Goal: Task Accomplishment & Management: Manage account settings

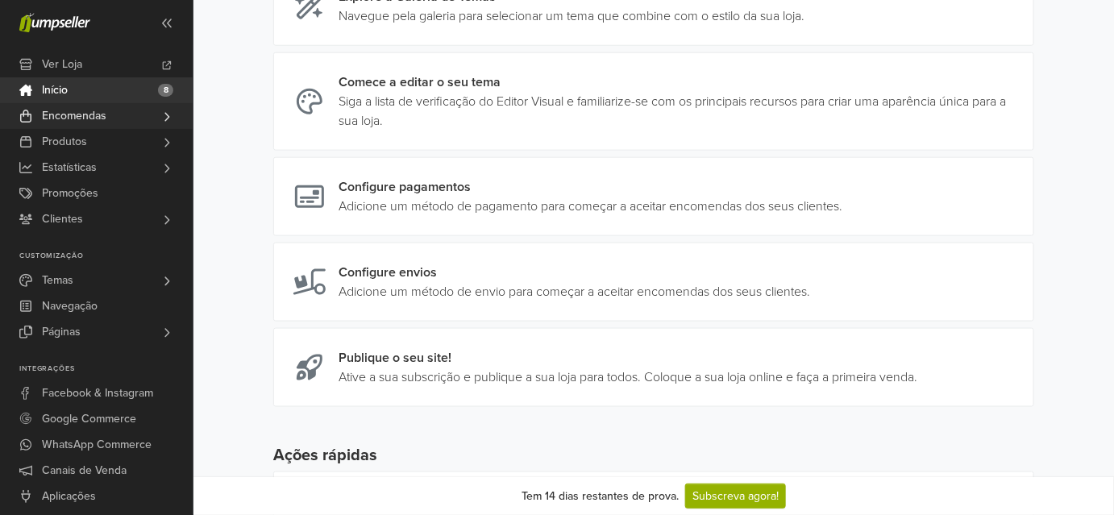
scroll to position [453, 0]
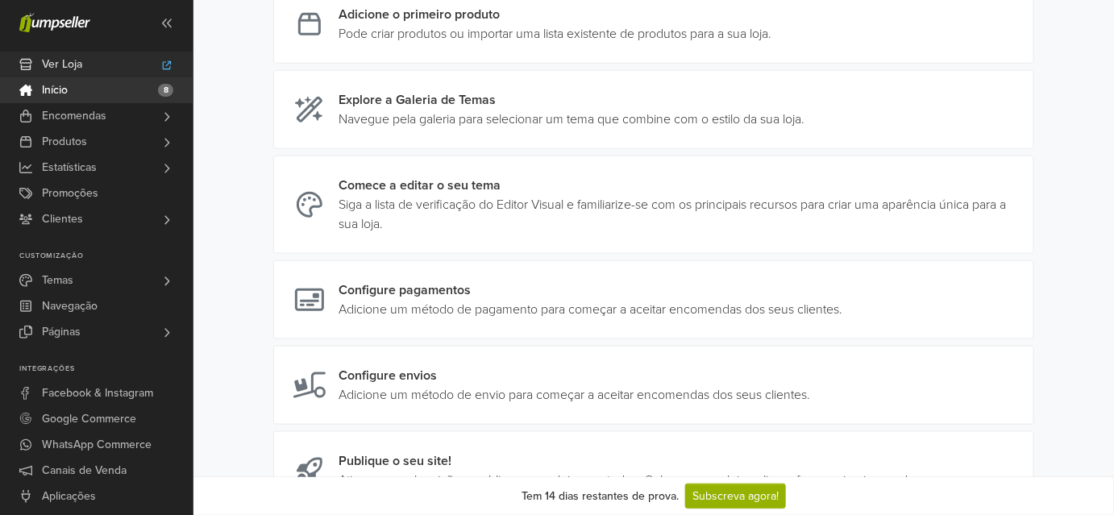
click at [69, 77] on span "Ver Loja" at bounding box center [62, 65] width 40 height 26
click at [99, 103] on link "Início 8" at bounding box center [96, 90] width 193 height 26
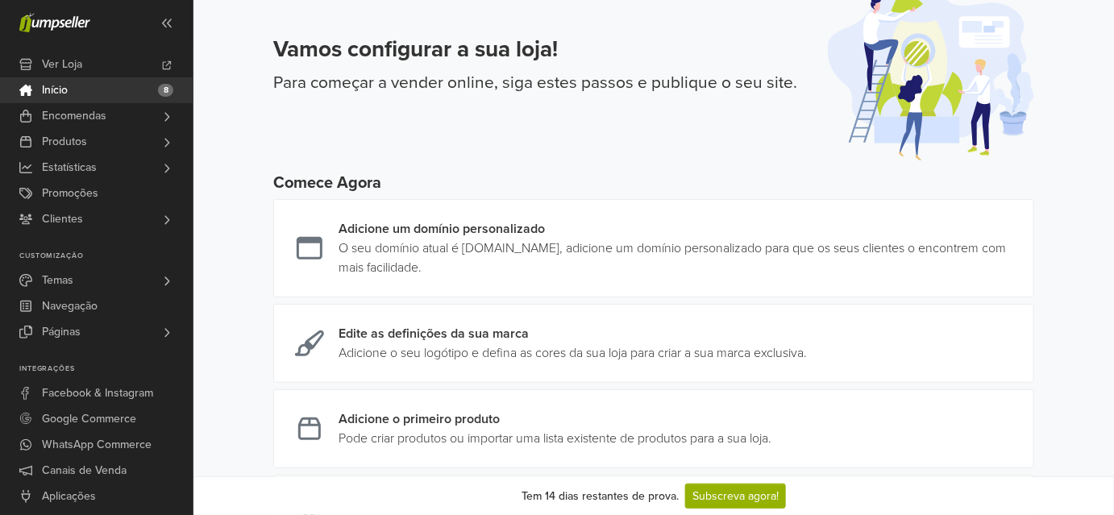
scroll to position [73, 0]
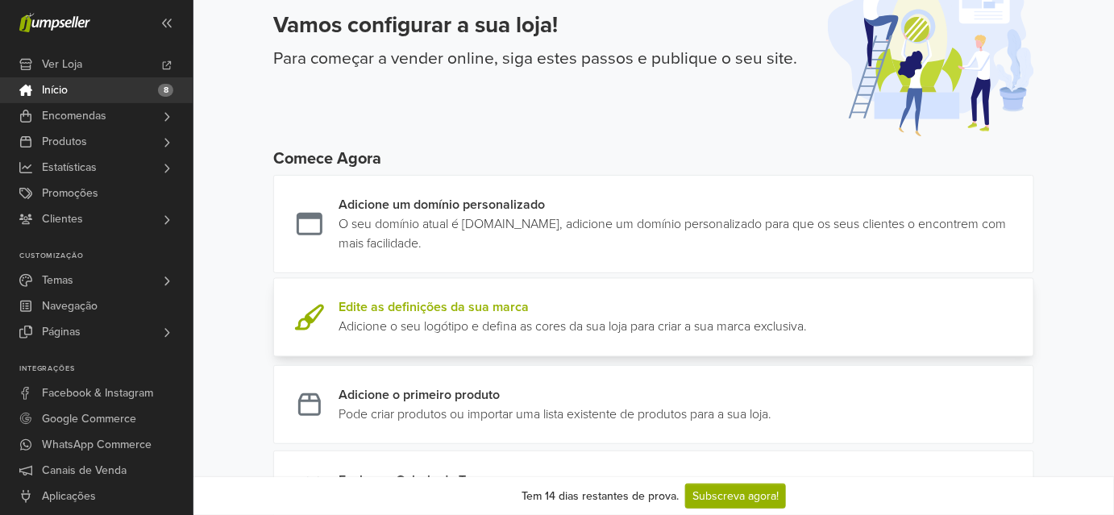
click at [807, 337] on link at bounding box center [807, 317] width 0 height 39
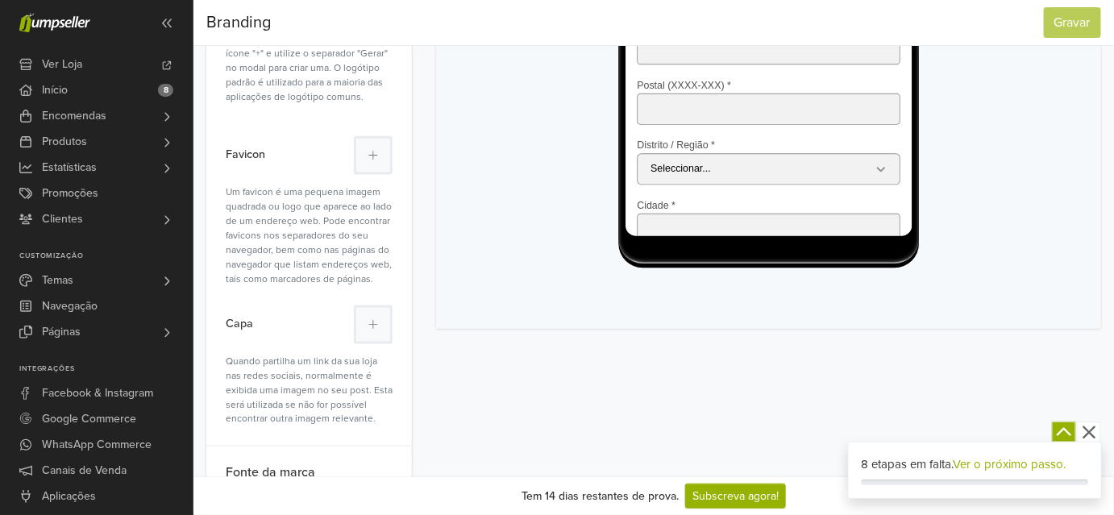
scroll to position [586, 0]
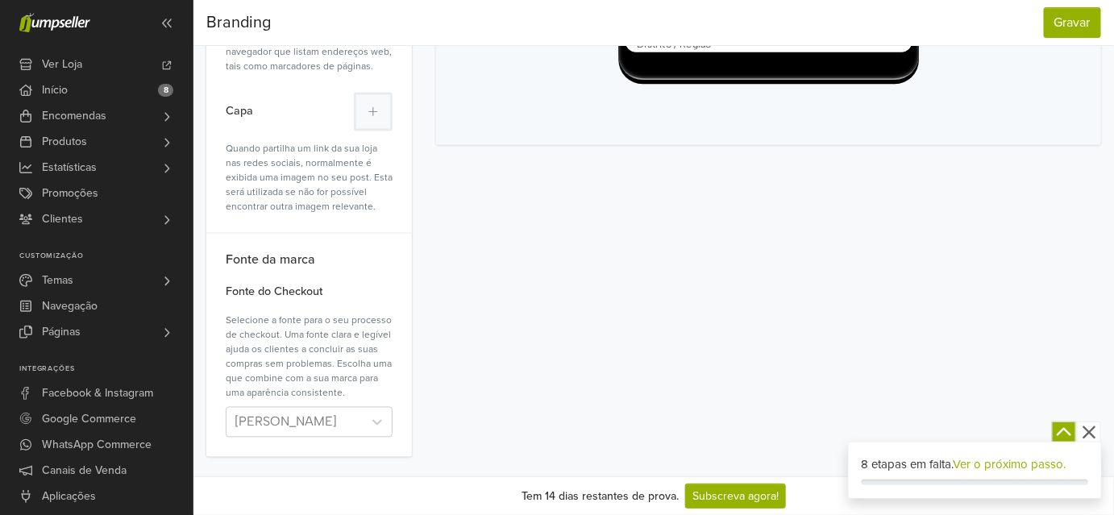
scroll to position [1099, 0]
click at [393, 131] on button at bounding box center [373, 112] width 39 height 39
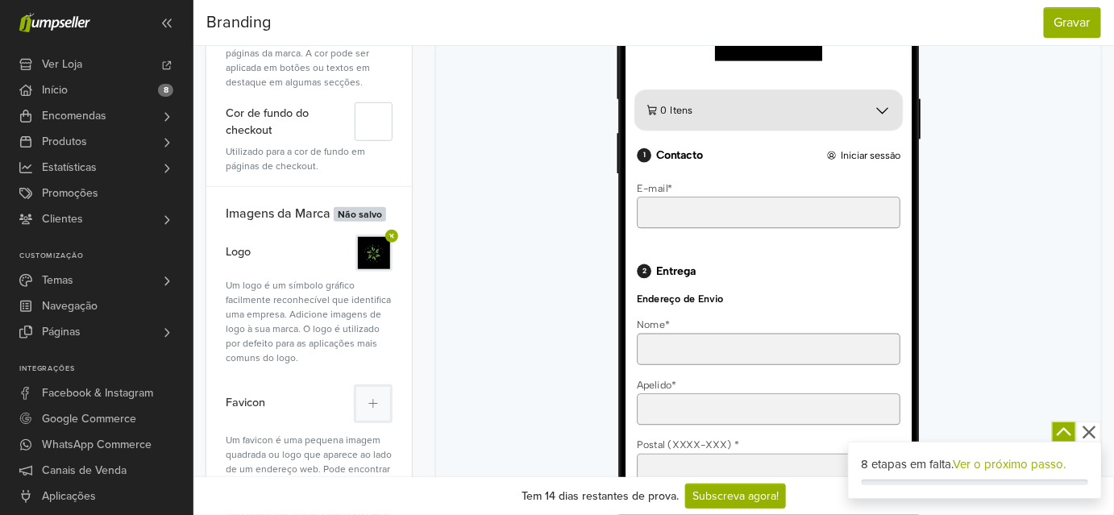
scroll to position [293, 0]
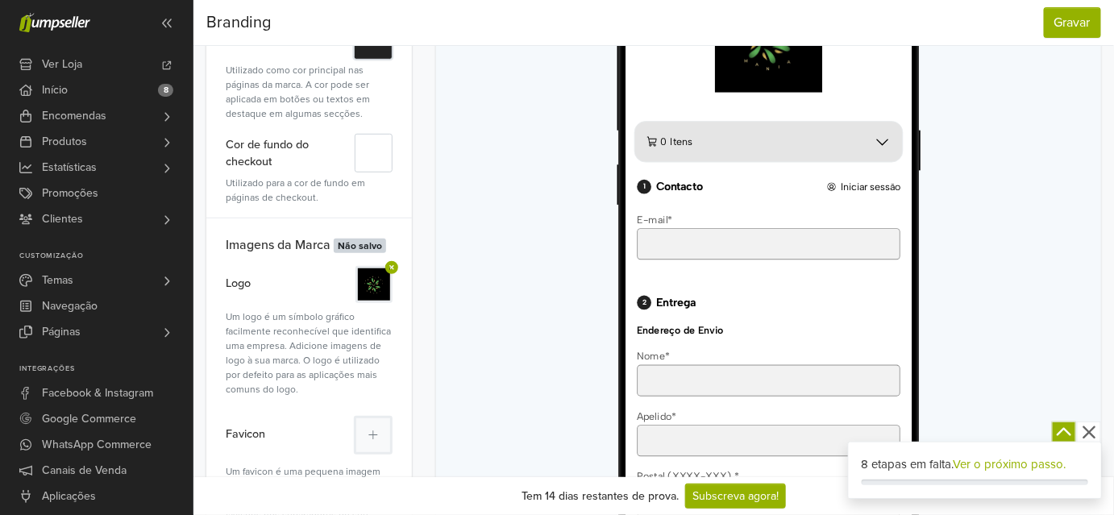
click at [393, 60] on button "#" at bounding box center [373, 40] width 39 height 39
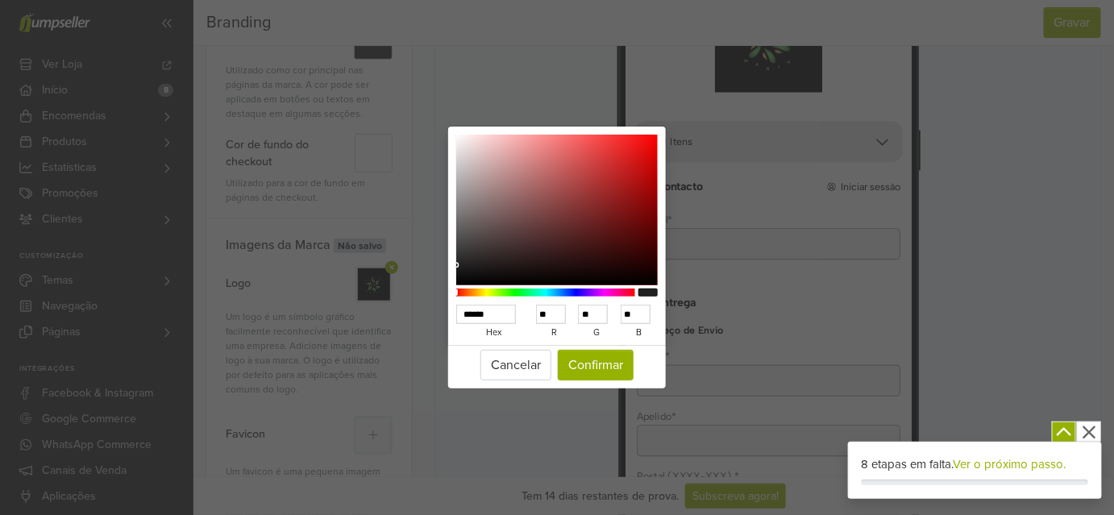
click at [585, 289] on div at bounding box center [545, 293] width 179 height 8
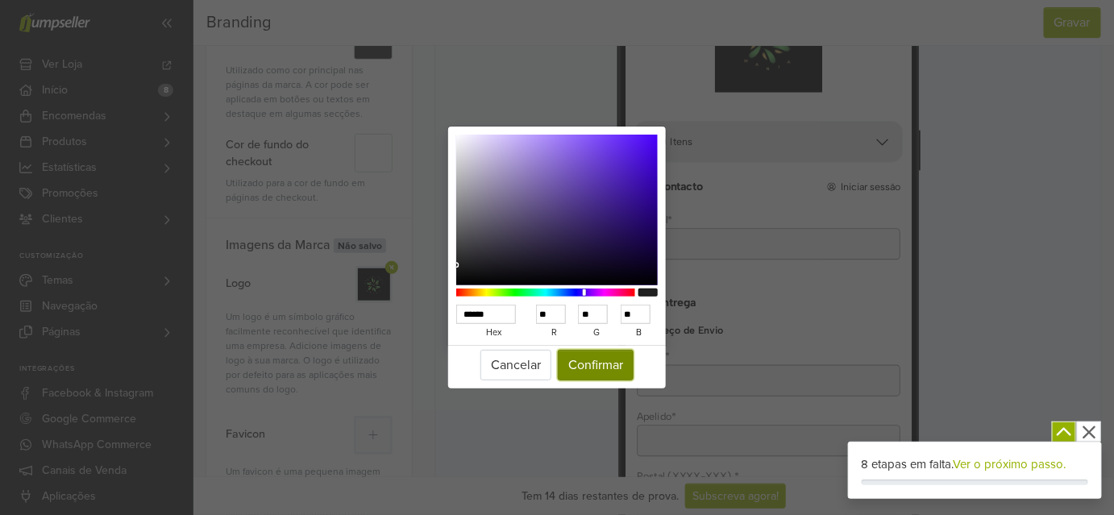
click at [577, 372] on button "Confirmar" at bounding box center [596, 365] width 76 height 31
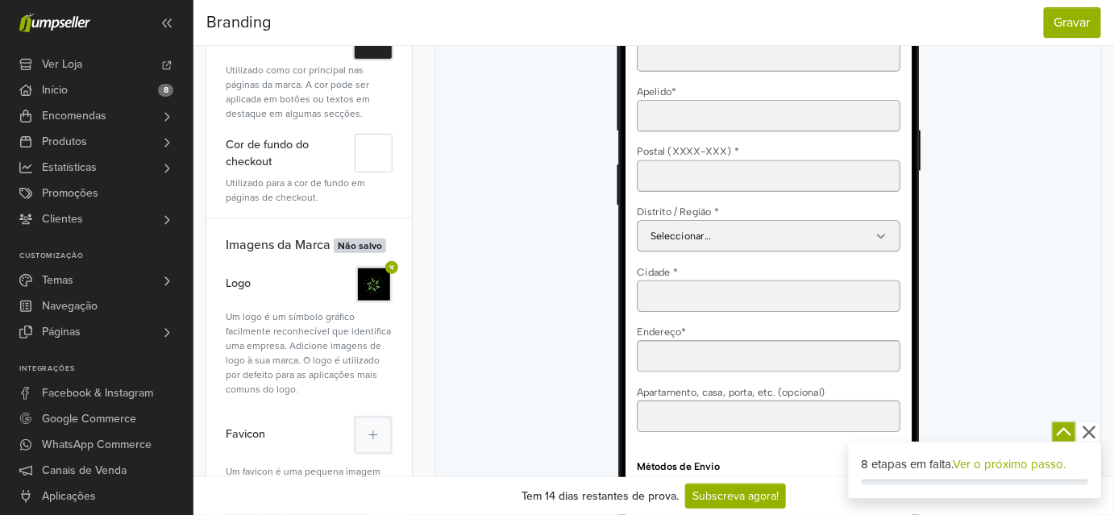
click at [393, 60] on button "#" at bounding box center [373, 40] width 39 height 39
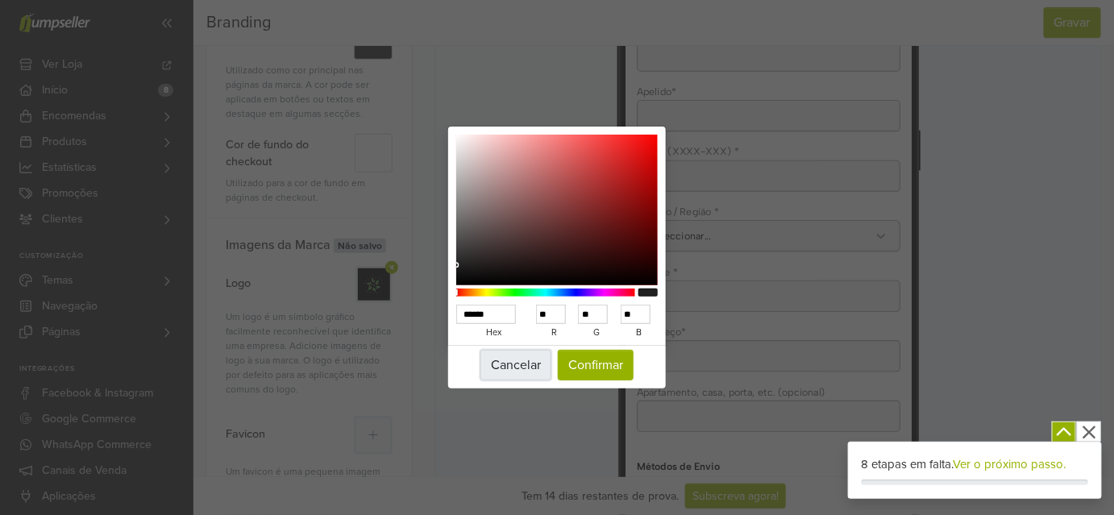
click at [493, 372] on button "Cancelar" at bounding box center [516, 365] width 71 height 31
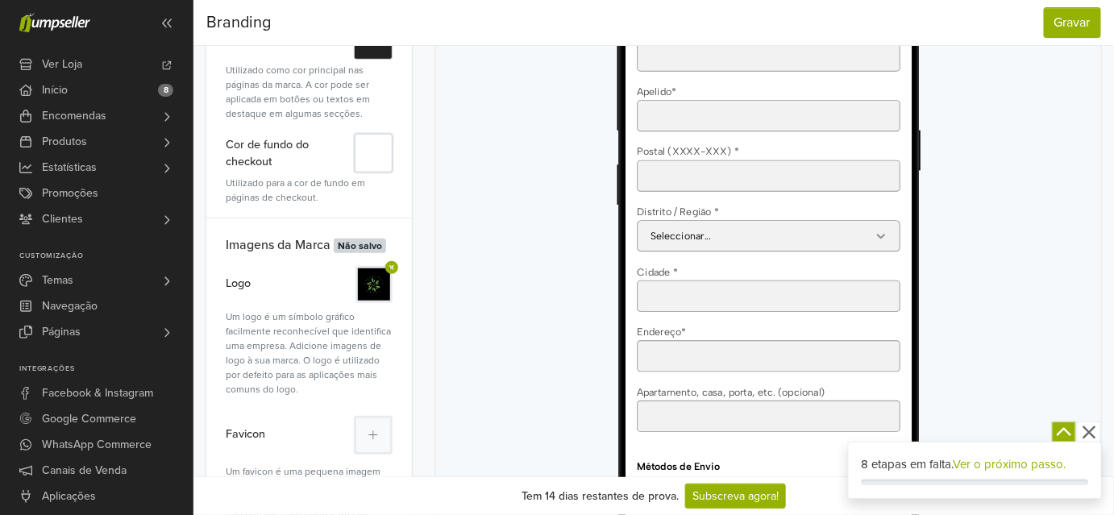
click at [393, 173] on button "#" at bounding box center [374, 153] width 38 height 39
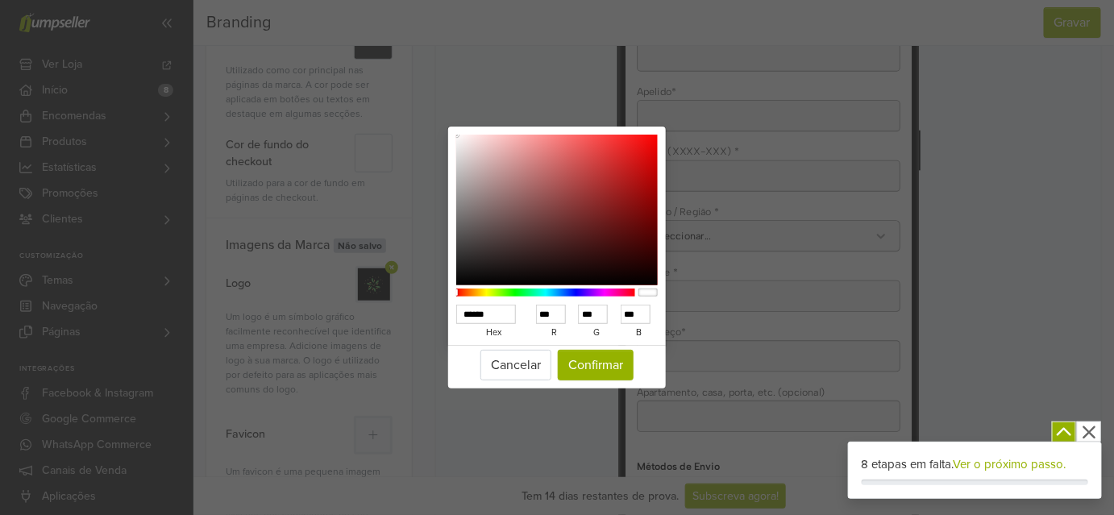
click at [531, 289] on div at bounding box center [545, 293] width 179 height 8
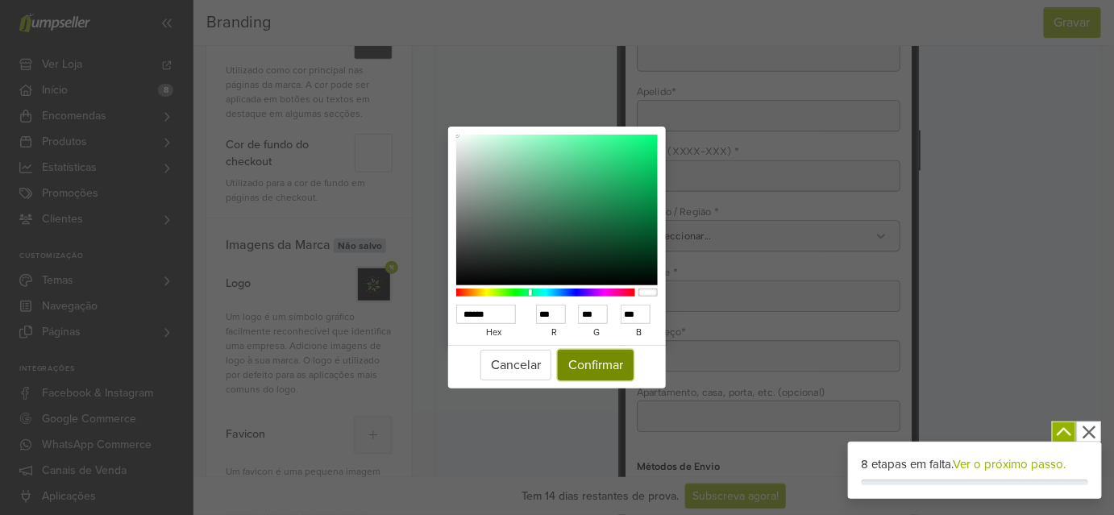
click at [604, 373] on button "Confirmar" at bounding box center [596, 365] width 76 height 31
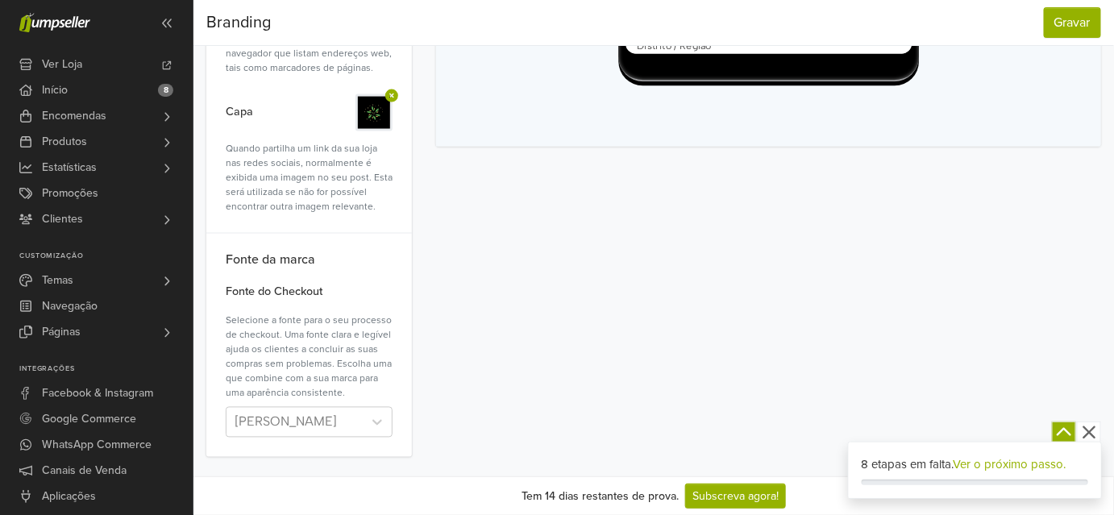
scroll to position [1444, 0]
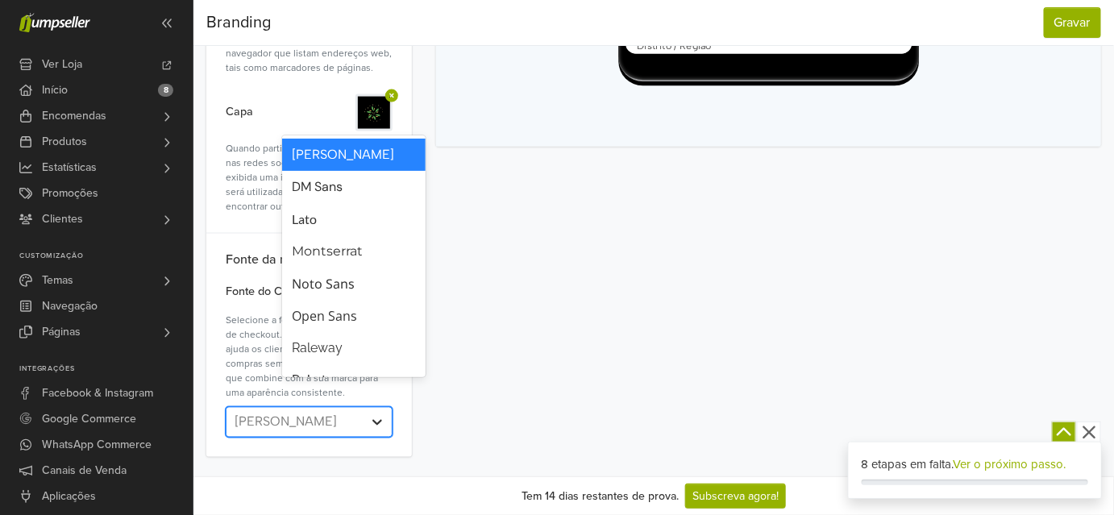
click at [385, 414] on icon at bounding box center [377, 422] width 16 height 16
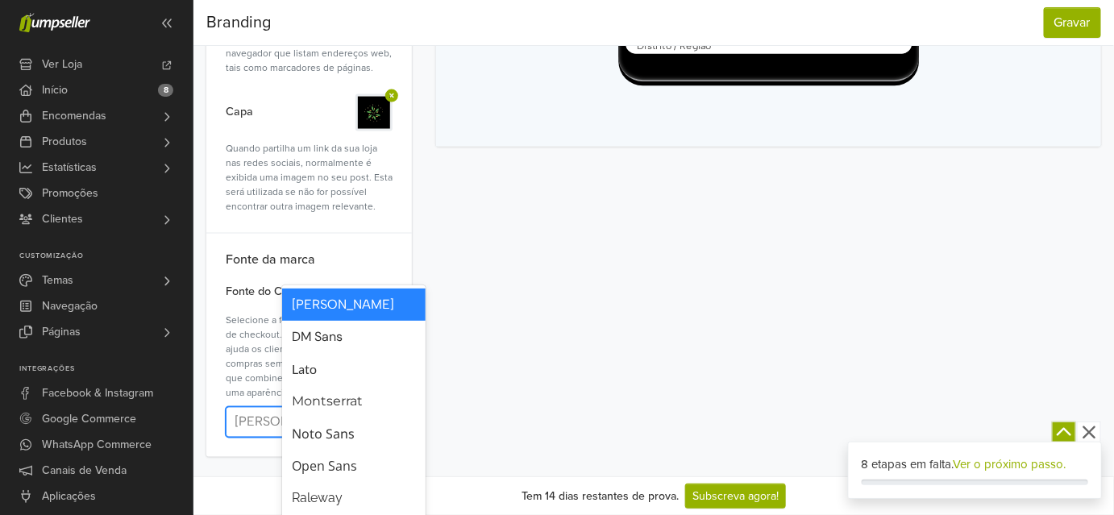
scroll to position [1297, 0]
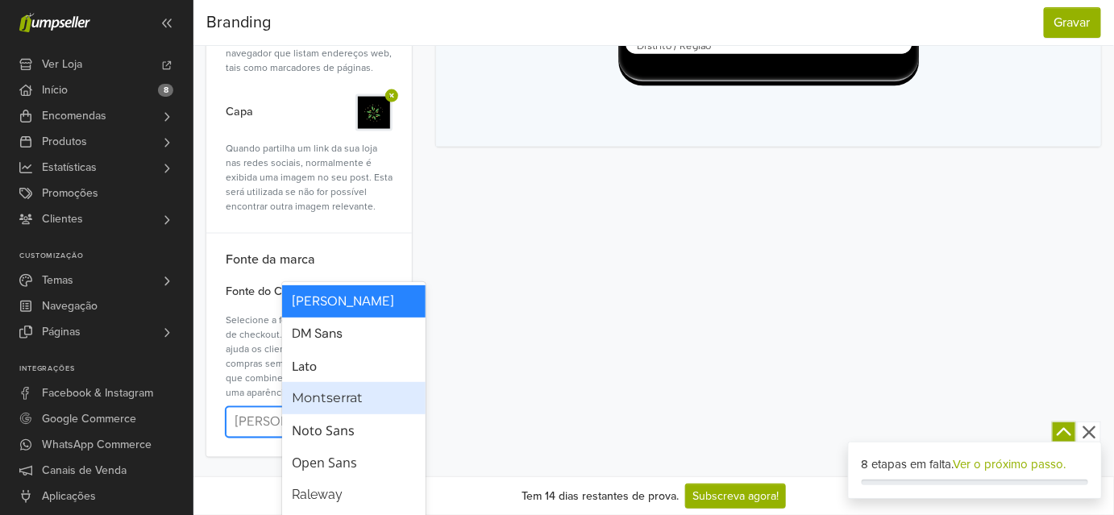
click at [370, 408] on div "Montserrat" at bounding box center [354, 398] width 124 height 19
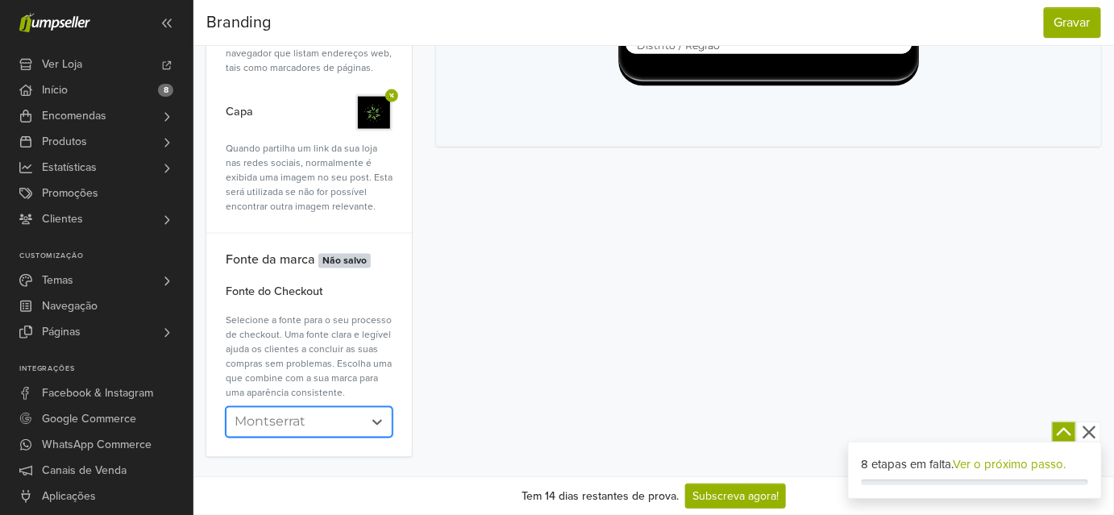
scroll to position [1098, 0]
click at [1061, 29] on button "Gravar" at bounding box center [1072, 22] width 57 height 31
click at [1059, 29] on button "Gravar" at bounding box center [1072, 22] width 57 height 31
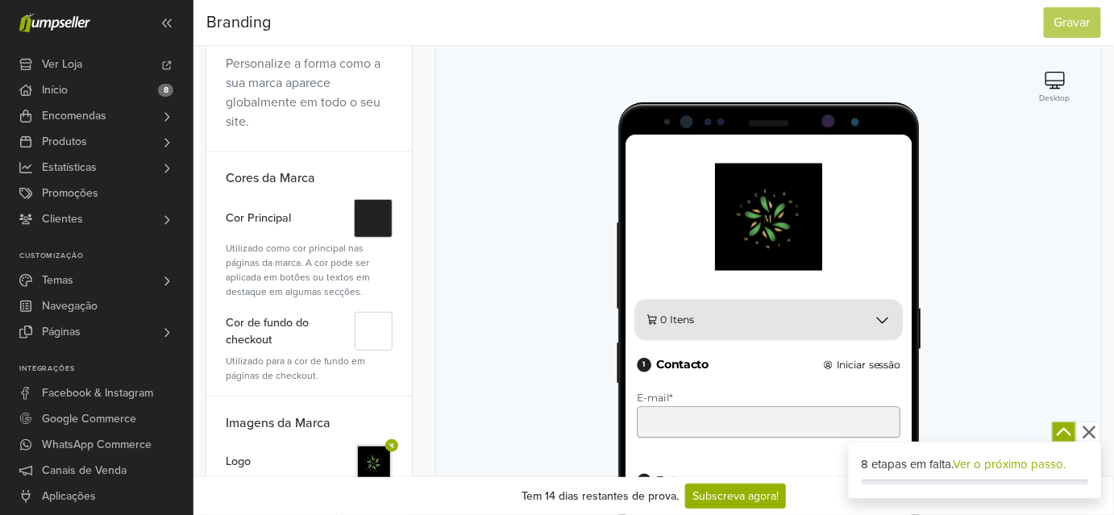
scroll to position [157, 0]
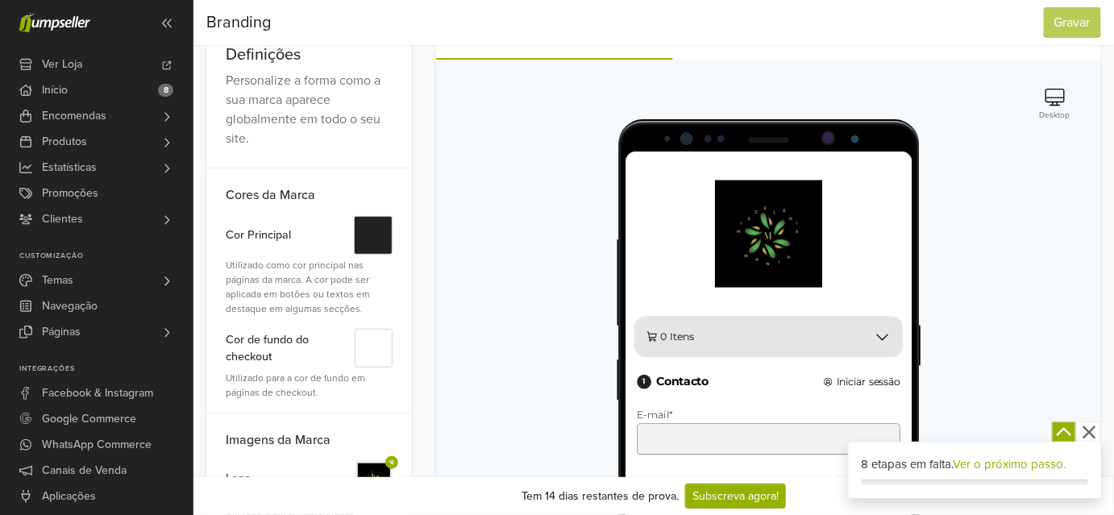
click at [787, 58] on link "Rever" at bounding box center [780, 42] width 215 height 32
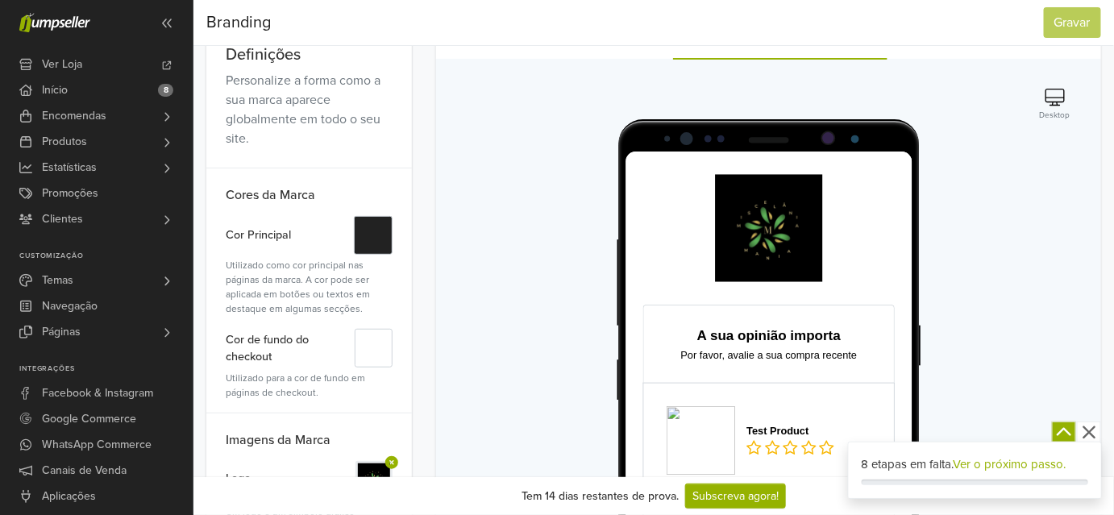
click at [985, 58] on link "Email" at bounding box center [995, 42] width 214 height 32
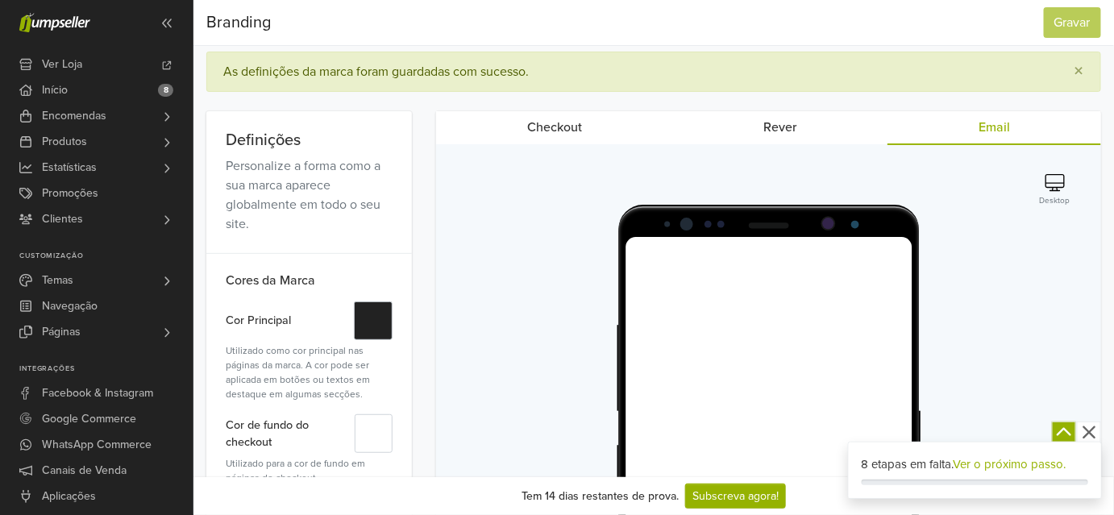
scroll to position [0, 0]
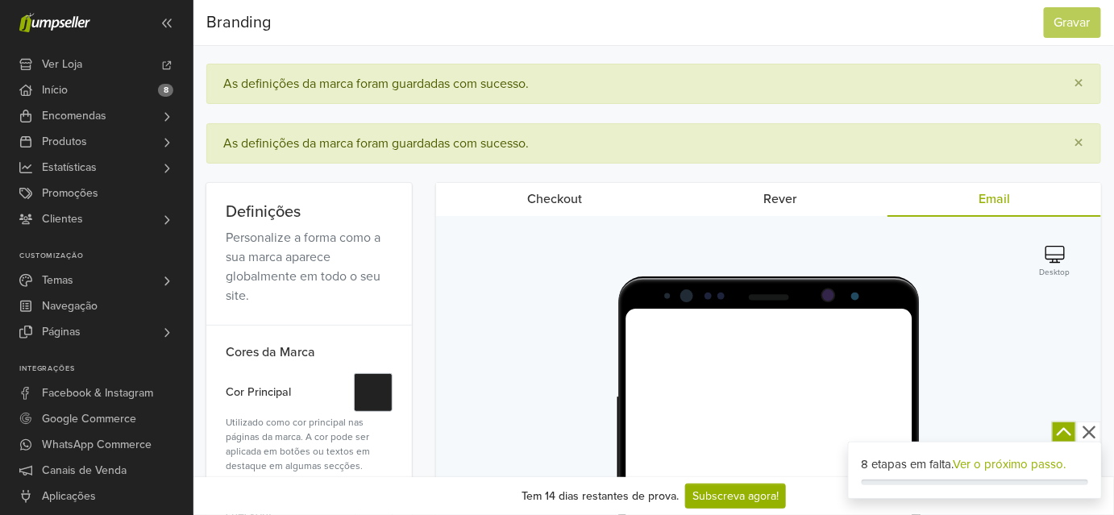
click at [554, 215] on link "Checkout" at bounding box center [554, 199] width 237 height 32
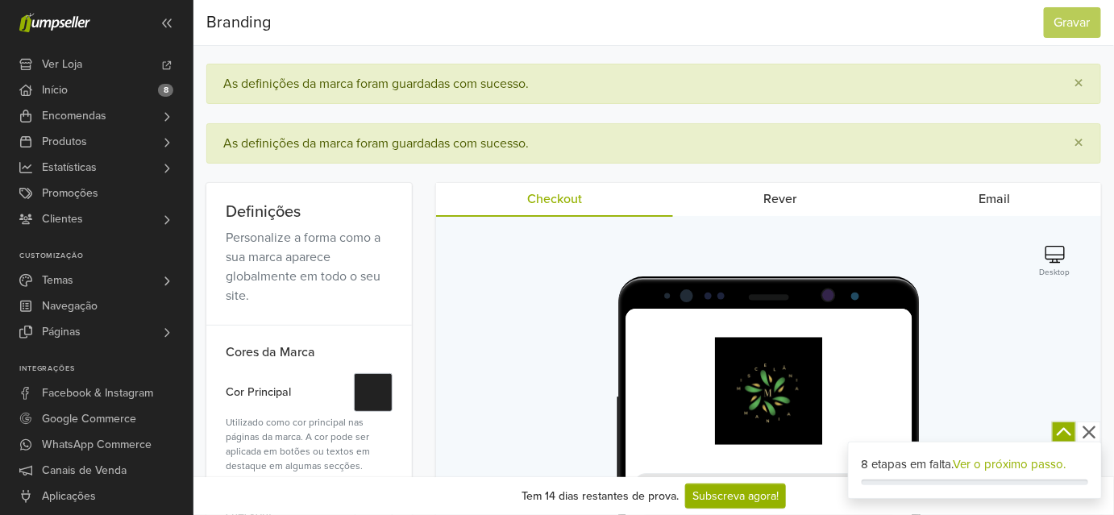
click at [1013, 460] on link "Ver o próximo passo." at bounding box center [1010, 464] width 113 height 15
